Goal: Transaction & Acquisition: Book appointment/travel/reservation

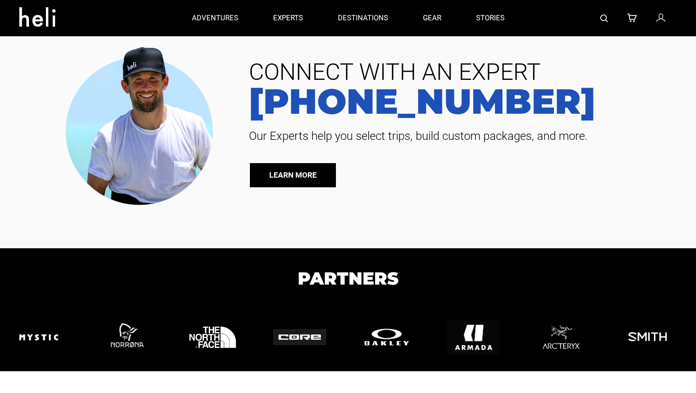
click at [302, 167] on link "LEARN MORE" at bounding box center [293, 175] width 86 height 24
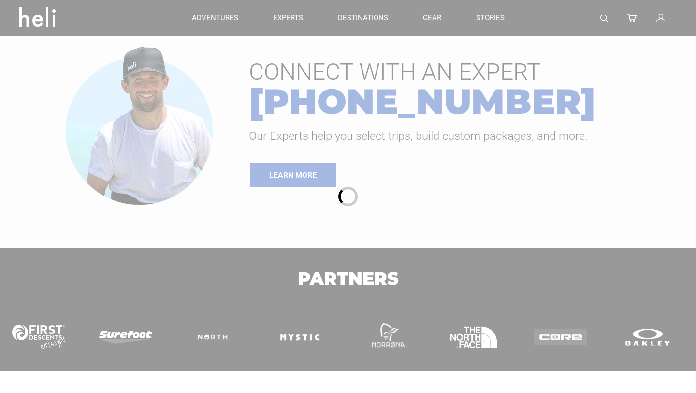
type input "Heli Skiing"
